Goal: Find specific page/section: Find specific page/section

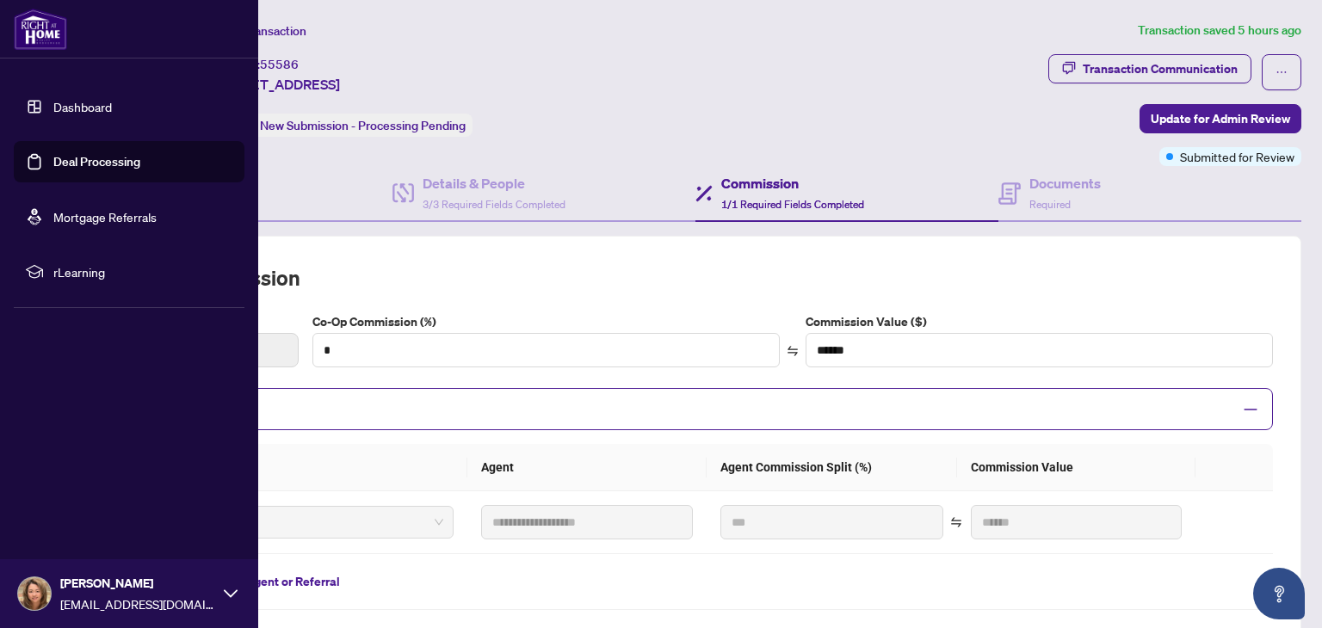
click at [102, 165] on link "Deal Processing" at bounding box center [96, 161] width 87 height 15
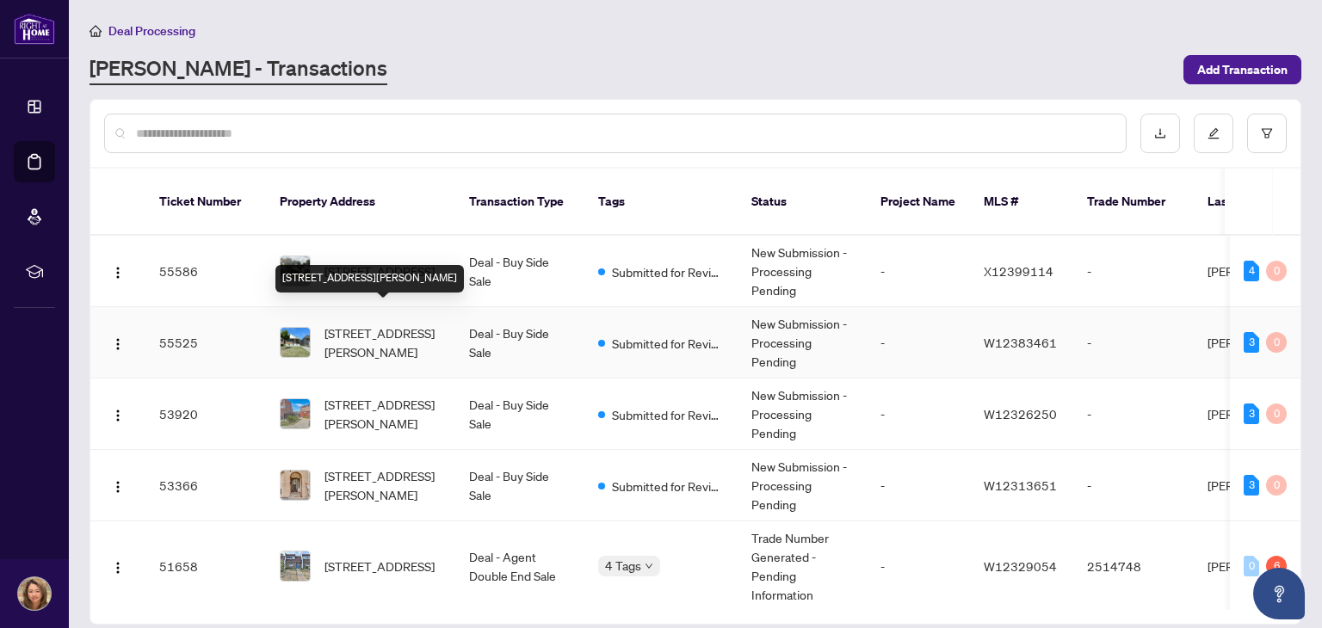
click at [360, 324] on span "[STREET_ADDRESS][PERSON_NAME]" at bounding box center [382, 343] width 117 height 38
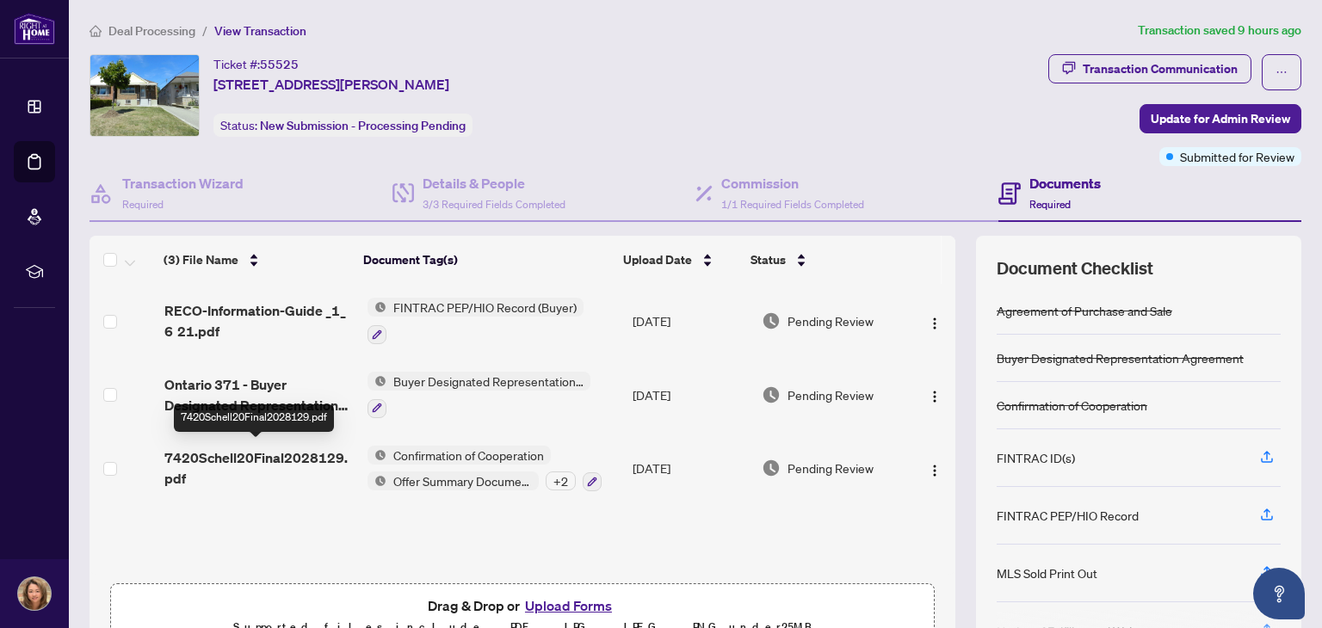
click at [284, 451] on span "7420Schell20Final2028129.pdf" at bounding box center [258, 467] width 188 height 41
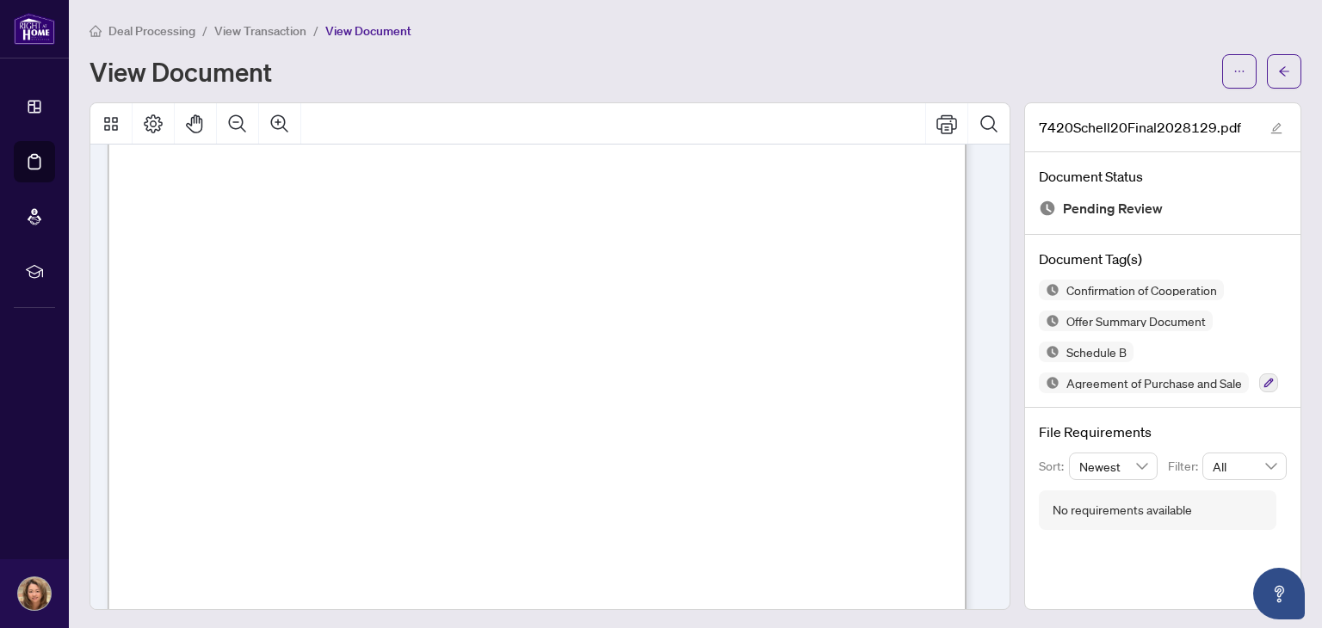
scroll to position [1636, 0]
